Goal: Go to known website: Go to known website

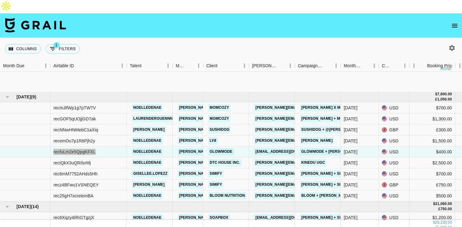
scroll to position [48, 0]
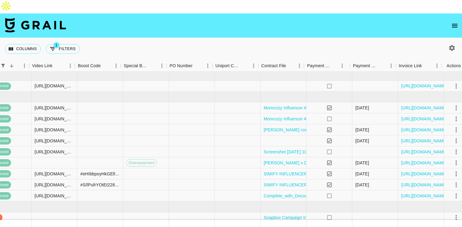
scroll to position [0, 568]
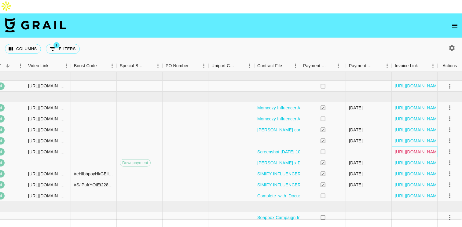
click at [408, 149] on link "[URL][DOMAIN_NAME]" at bounding box center [418, 152] width 46 height 6
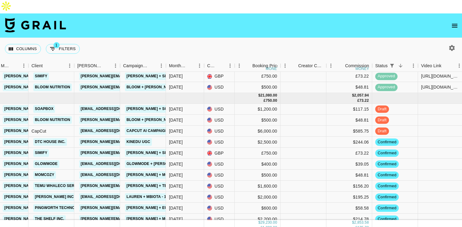
scroll to position [147, 175]
